Goal: Information Seeking & Learning: Learn about a topic

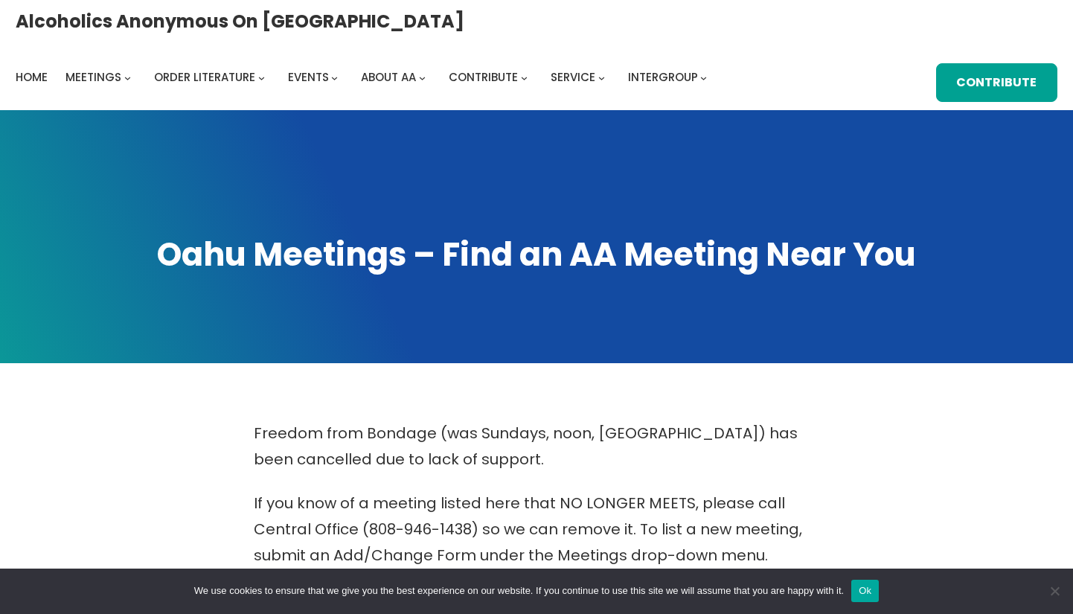
scroll to position [799, 0]
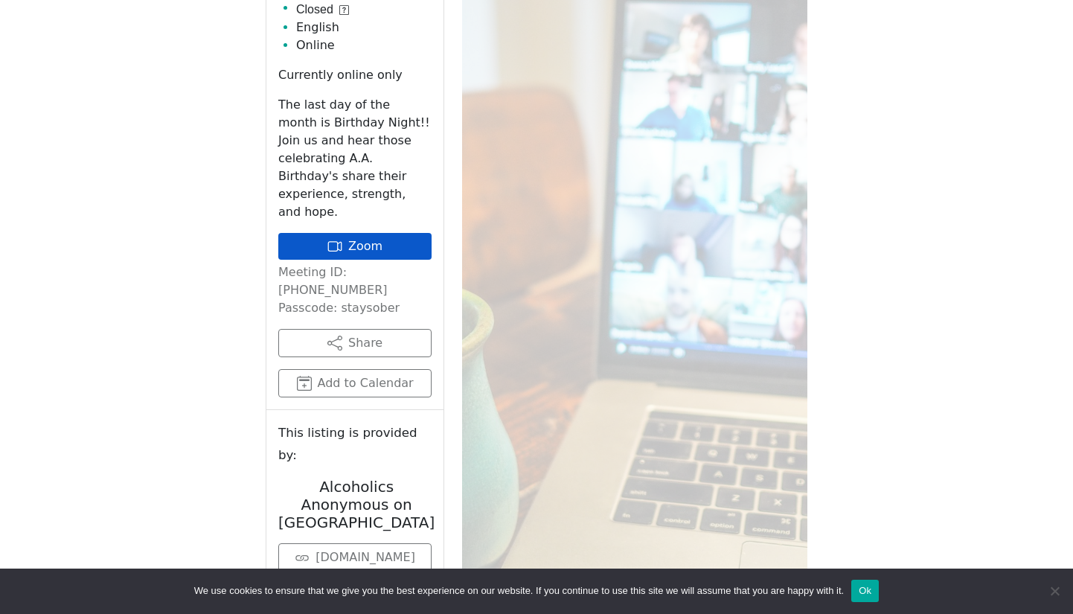
click at [371, 233] on link "Zoom" at bounding box center [354, 246] width 153 height 27
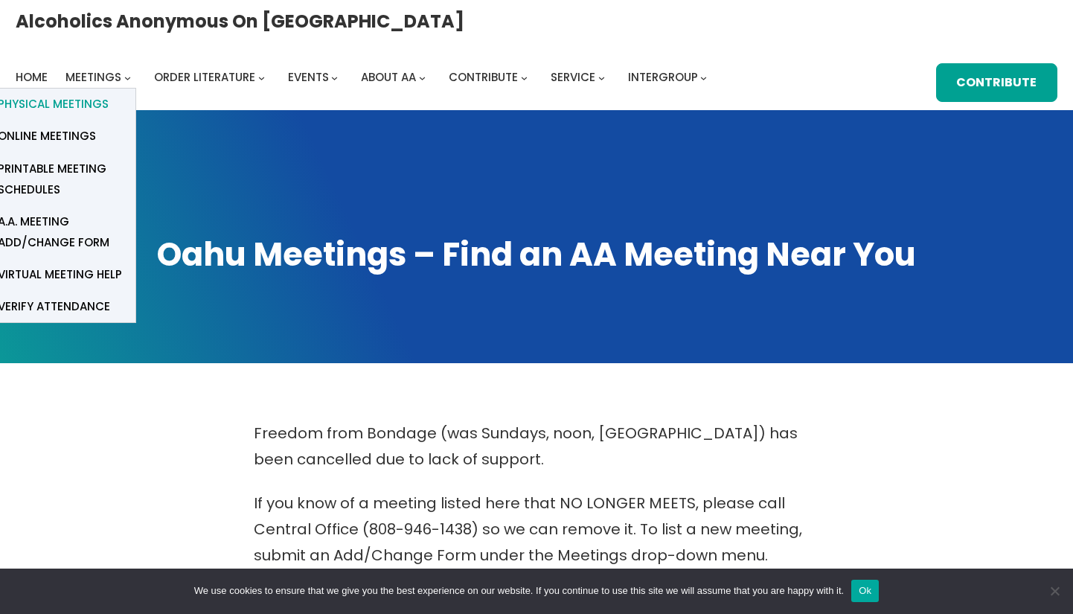
click at [109, 94] on span "Physical Meetings" at bounding box center [53, 104] width 111 height 21
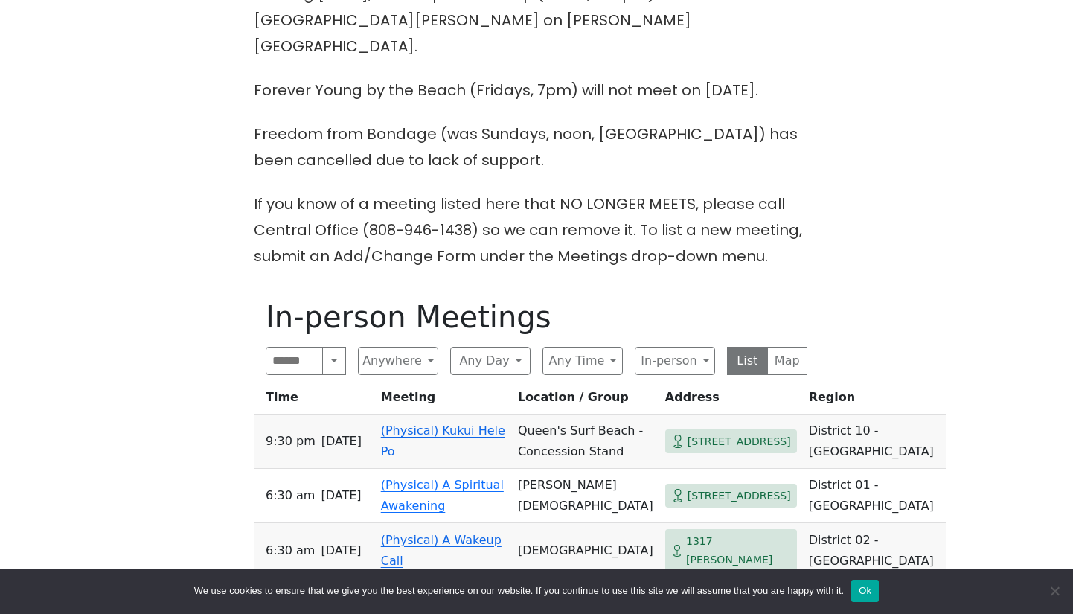
scroll to position [440, 0]
click at [335, 346] on button "Search" at bounding box center [334, 360] width 24 height 28
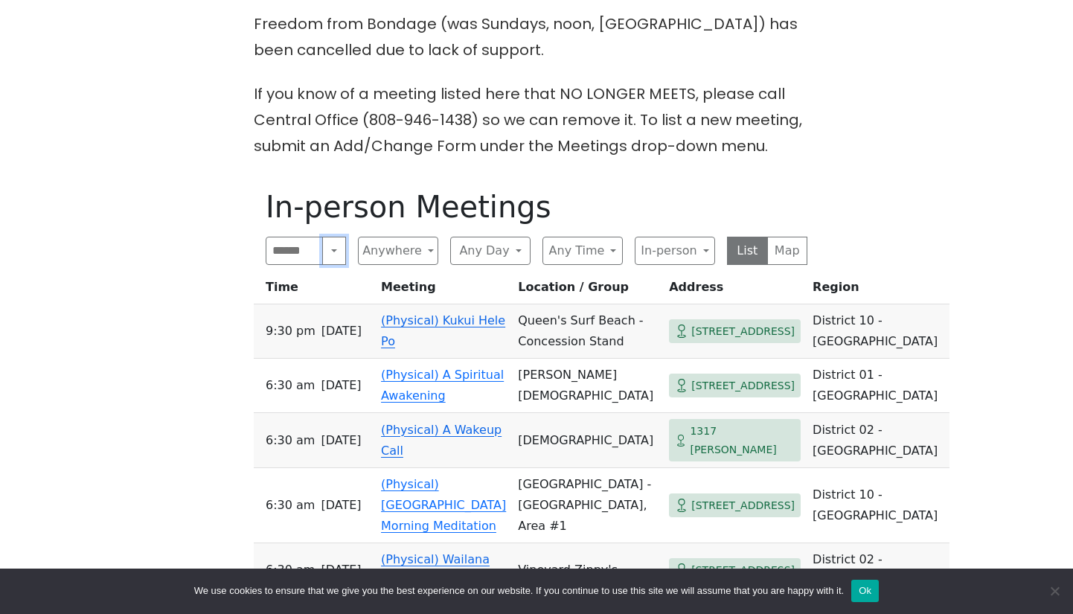
scroll to position [552, 0]
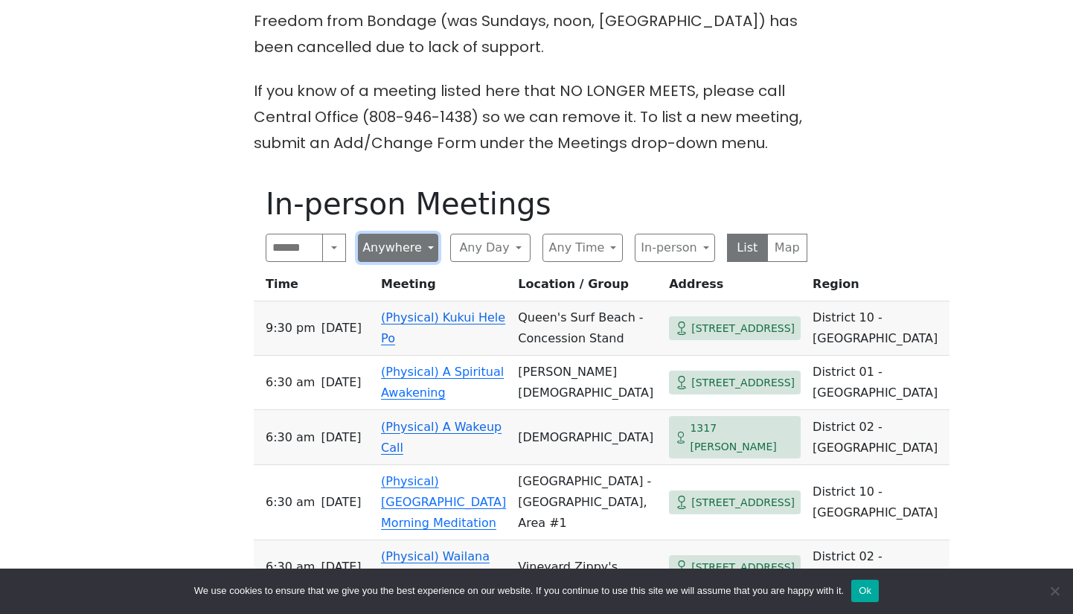
click at [423, 234] on button "Anywhere" at bounding box center [398, 248] width 80 height 28
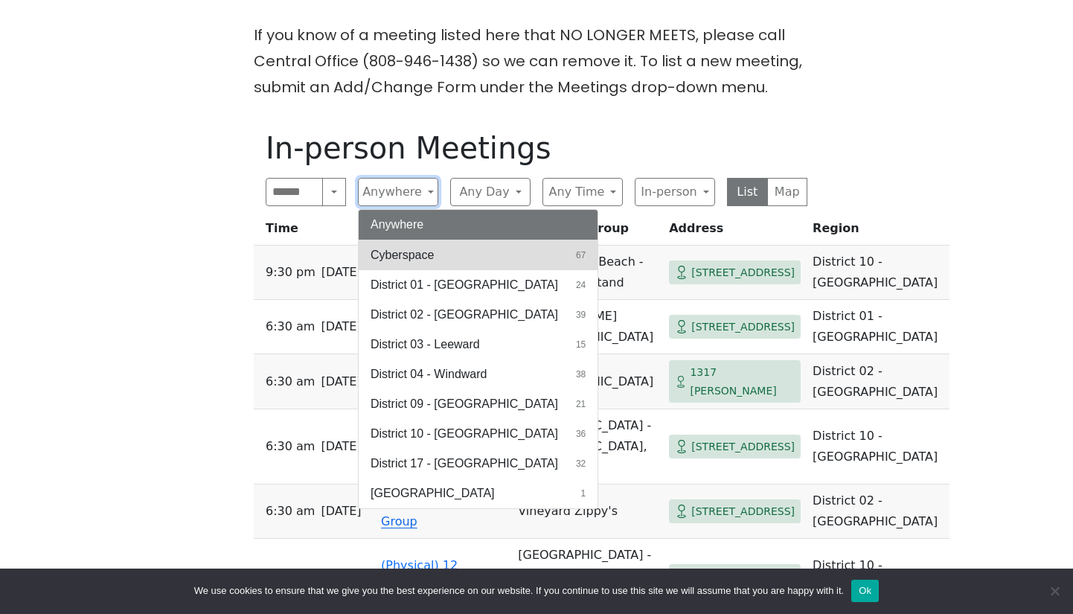
scroll to position [610, 0]
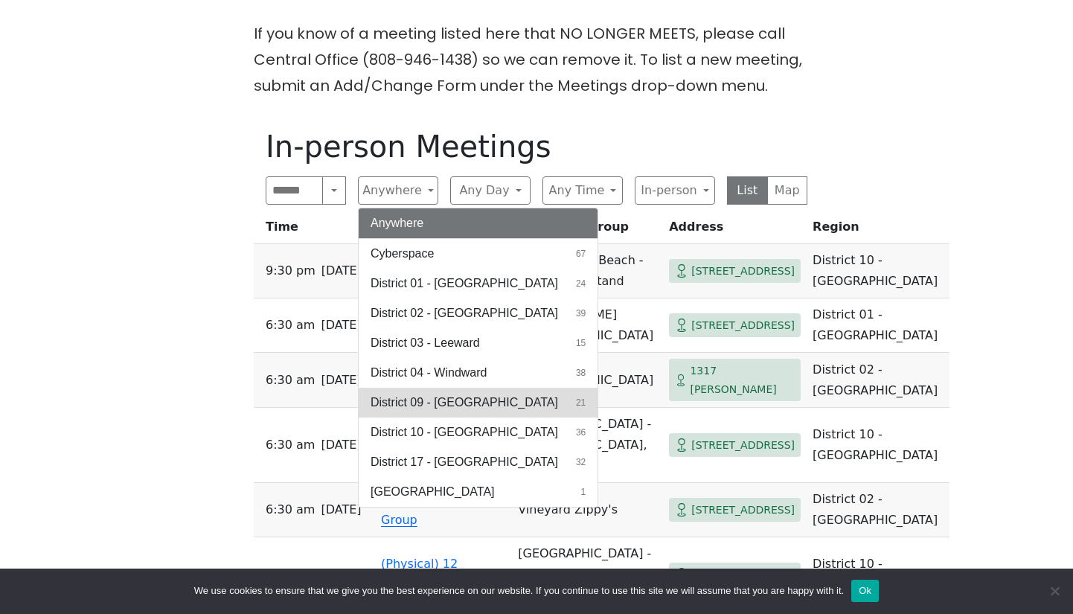
click at [480, 394] on span "District 09 - Central North Shore" at bounding box center [465, 403] width 188 height 18
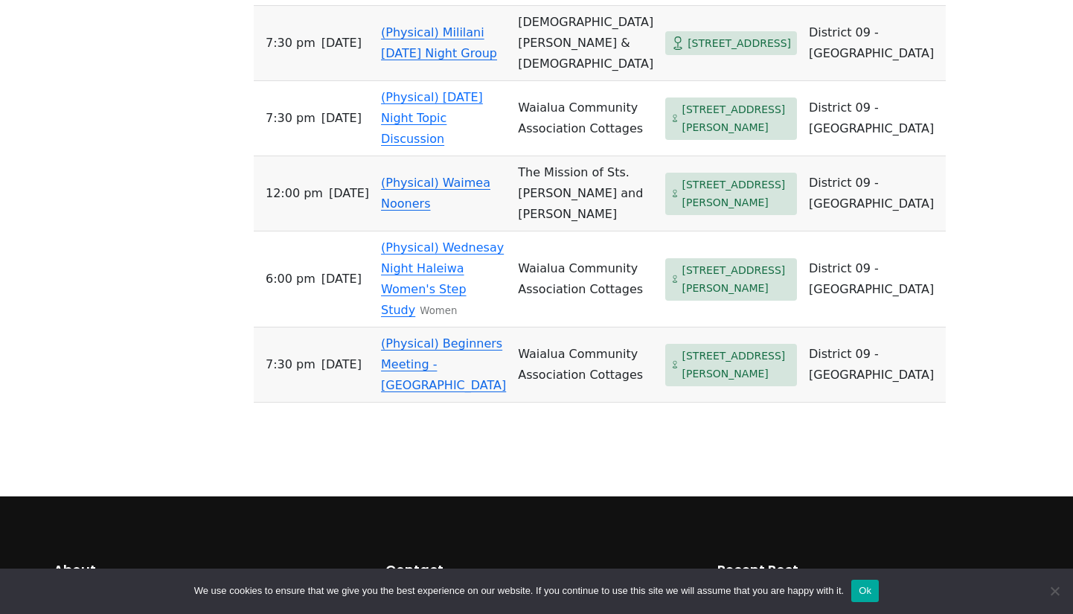
scroll to position [1958, 0]
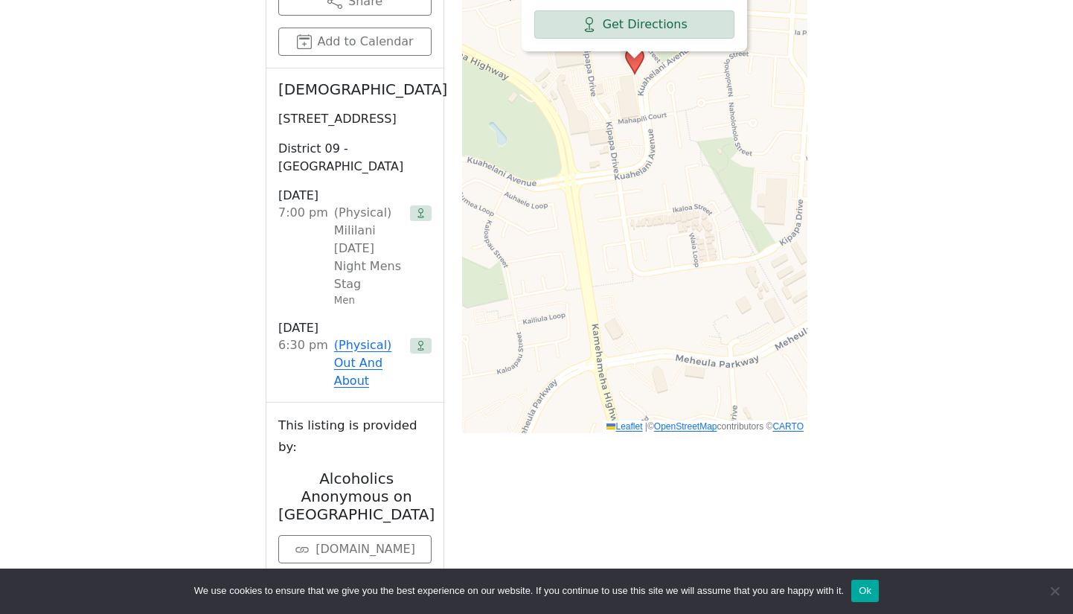
scroll to position [1163, 0]
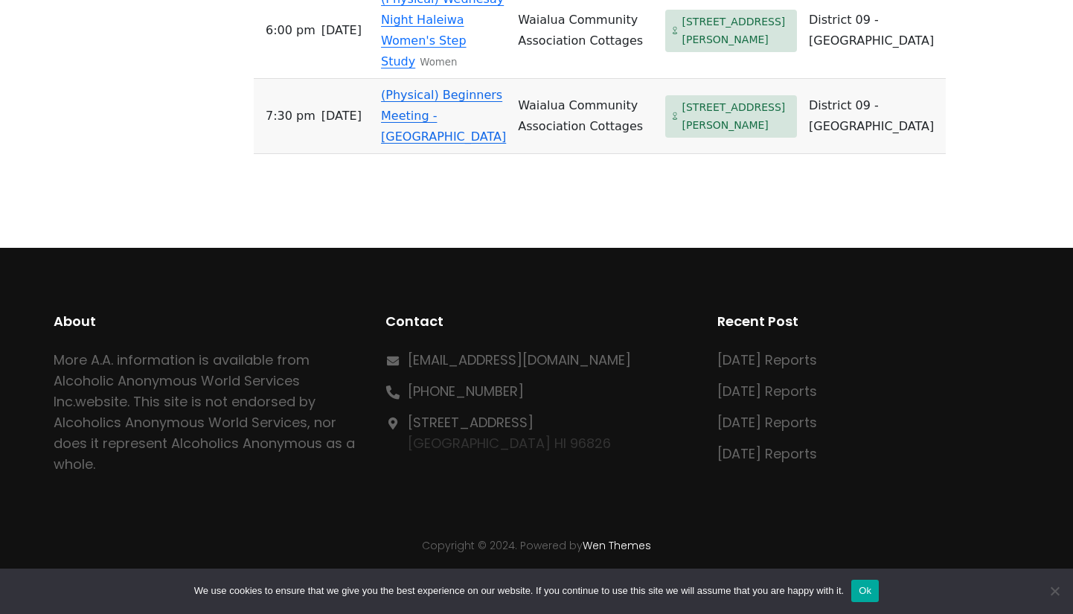
scroll to position [2292, 0]
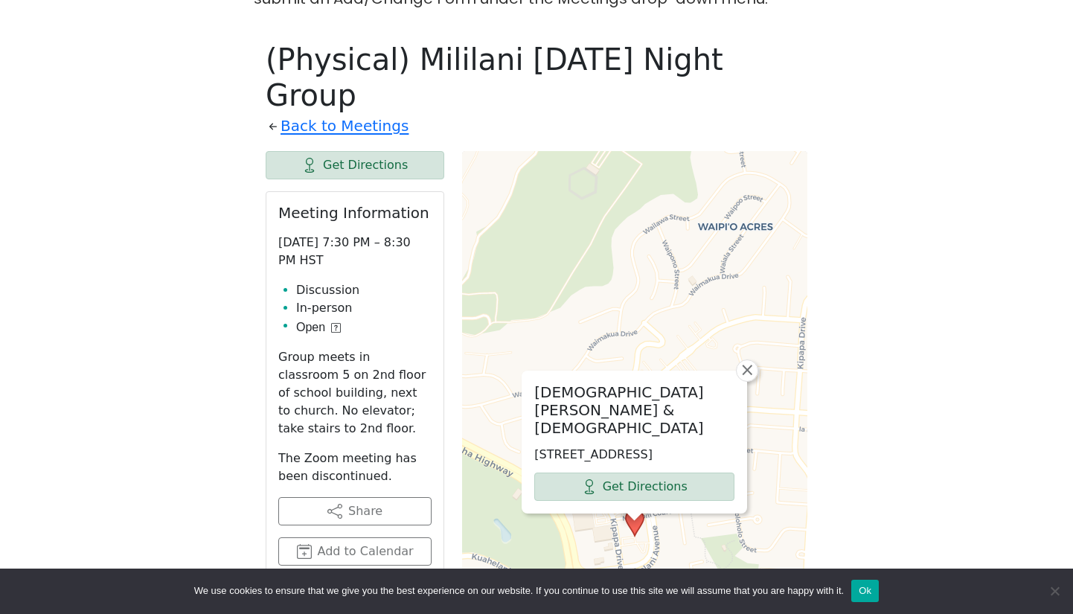
scroll to position [697, 0]
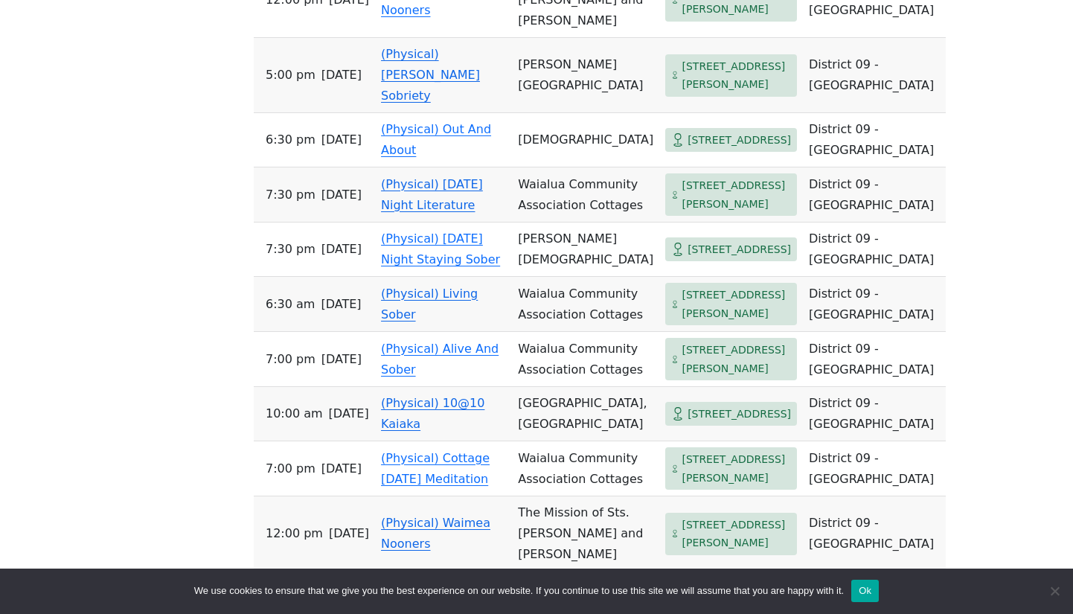
scroll to position [1190, 0]
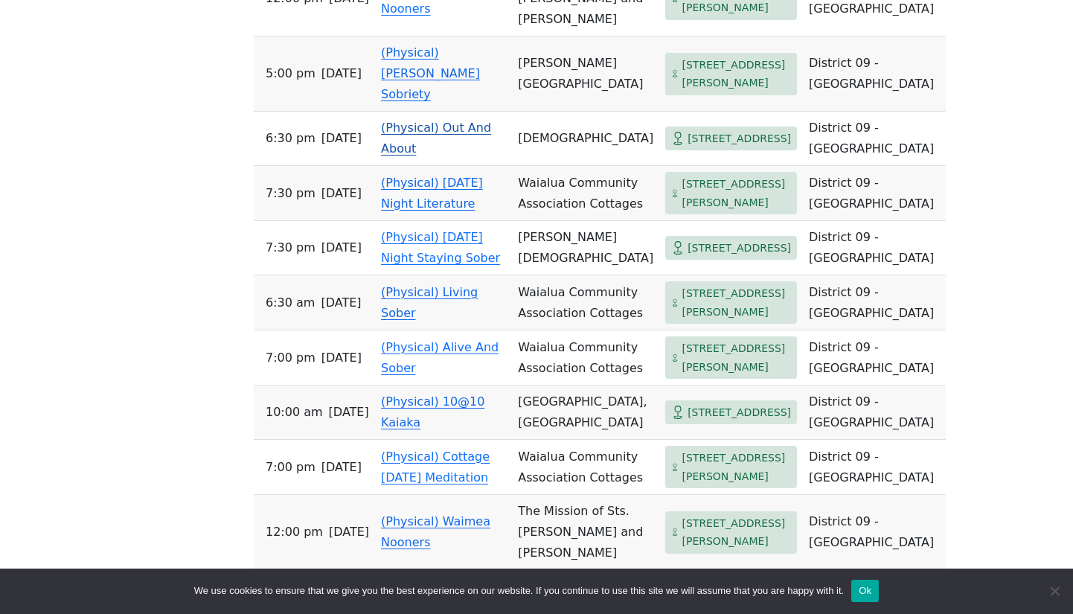
click at [409, 156] on link "(Physical) Out And About" at bounding box center [436, 138] width 110 height 35
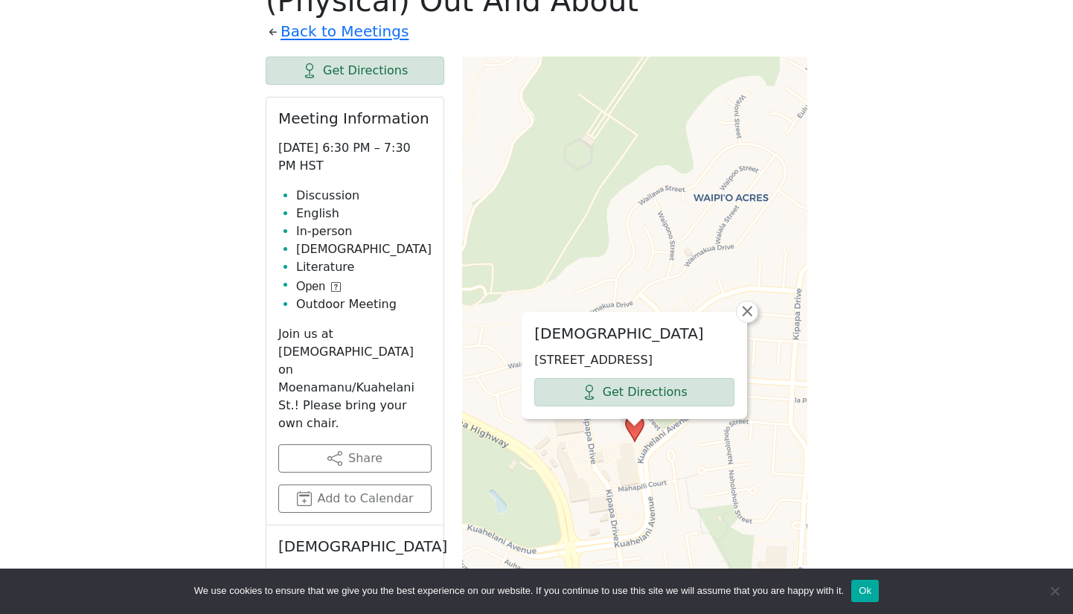
scroll to position [1190, 0]
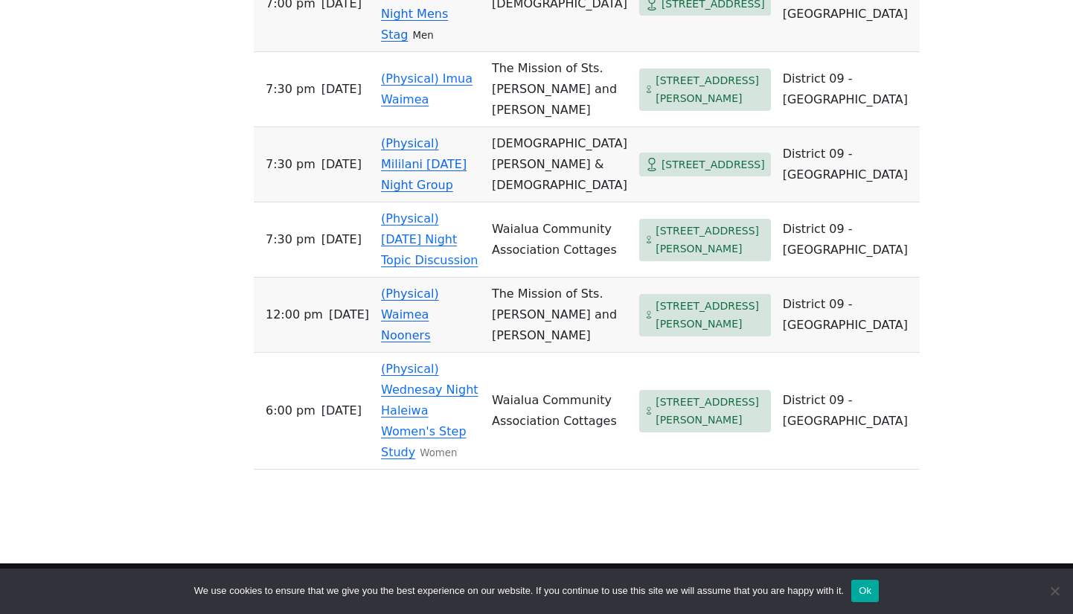
scroll to position [1964, 0]
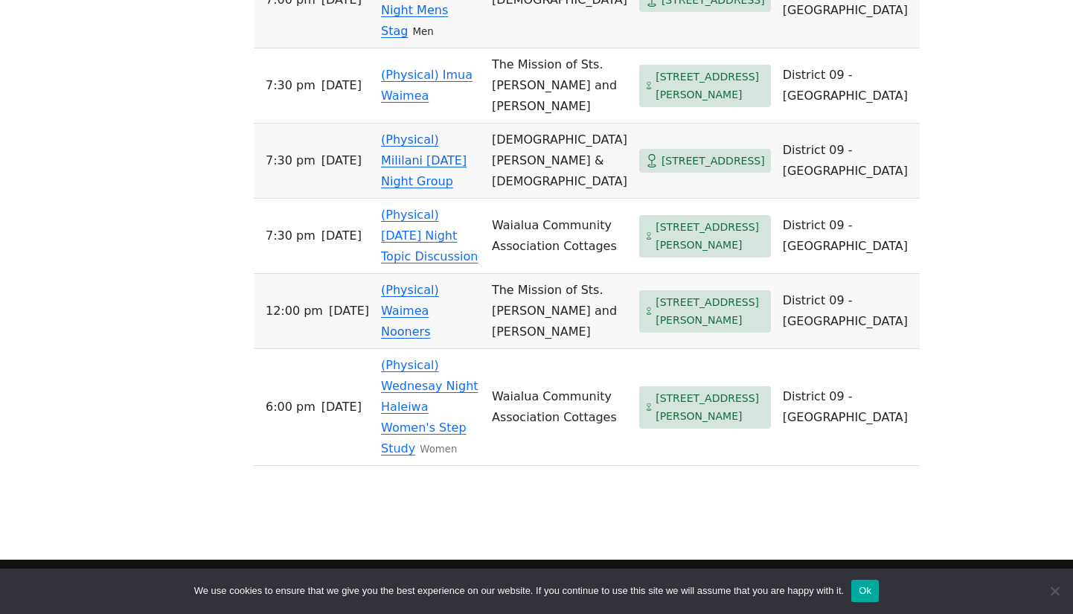
click at [429, 38] on link "(Physical) Mililani Monday Night Mens Stag" at bounding box center [424, -1] width 86 height 77
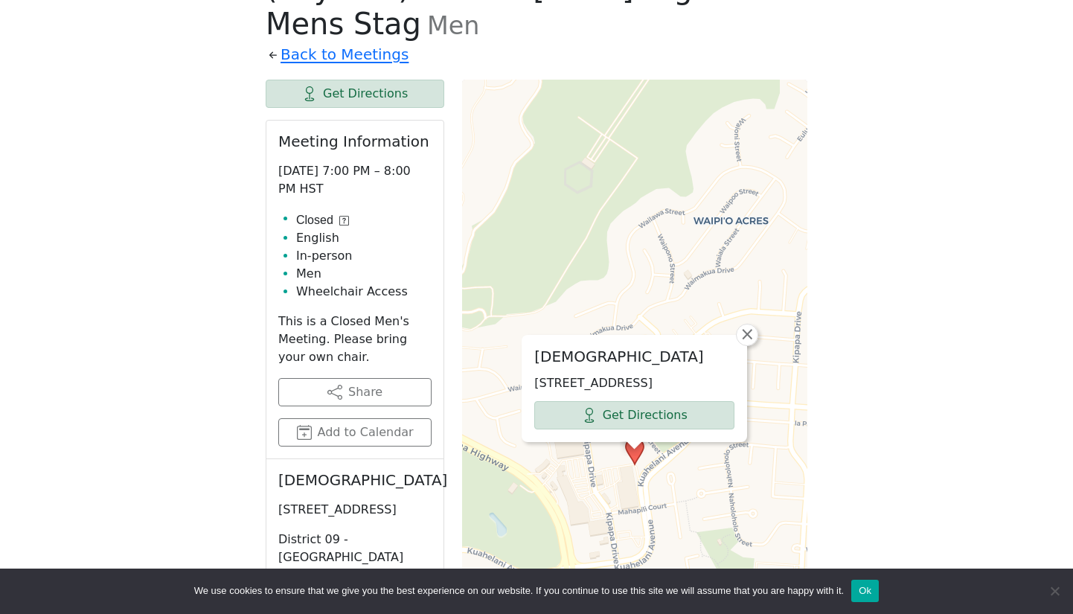
scroll to position [749, 0]
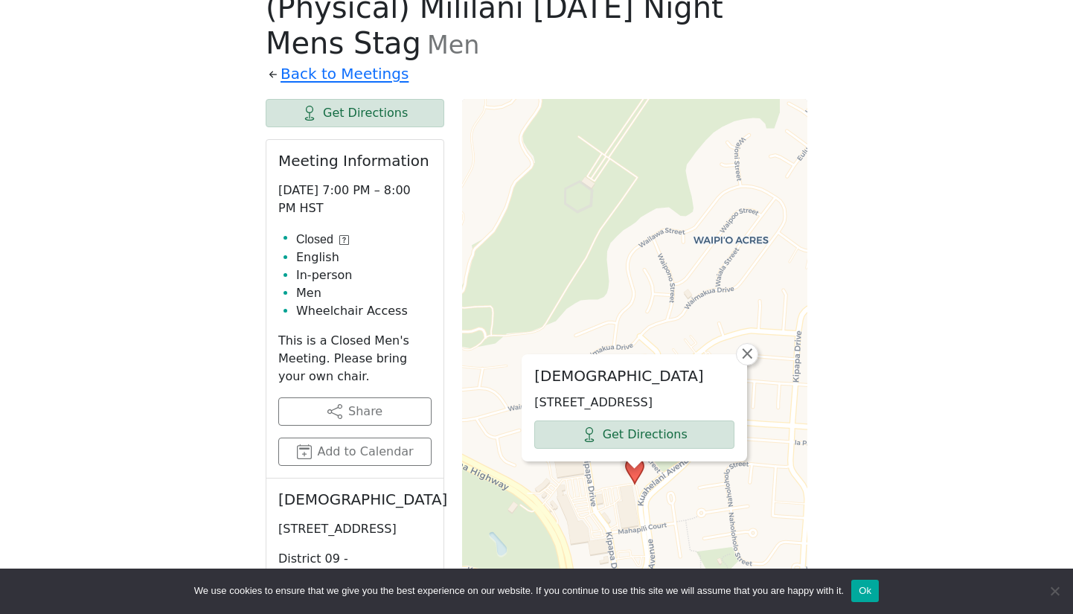
click at [182, 313] on div "Starting Oct 1, the Grapevine Group (Weds, 7:30pm) will meet at St. Clements on…" at bounding box center [537, 379] width 966 height 1414
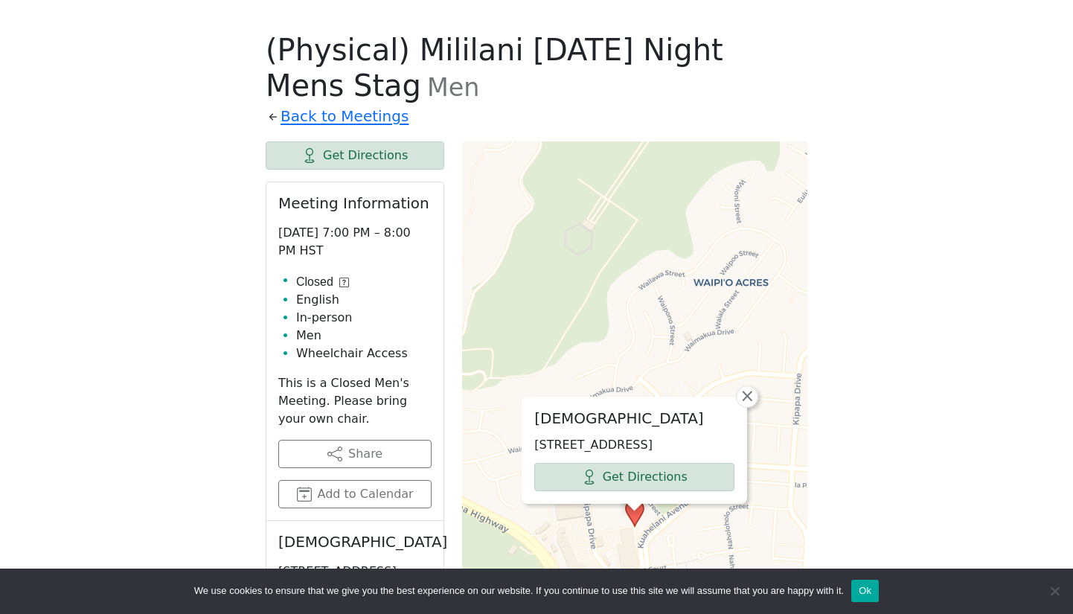
scroll to position [708, 0]
